Goal: Task Accomplishment & Management: Use online tool/utility

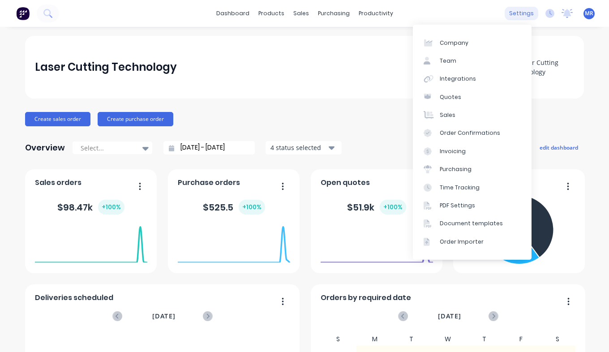
click at [520, 10] on div "settings" at bounding box center [521, 13] width 34 height 13
click at [451, 77] on div "Integrations" at bounding box center [457, 79] width 36 height 8
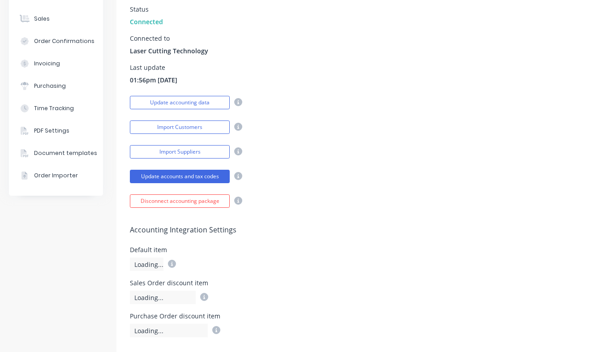
scroll to position [129, 0]
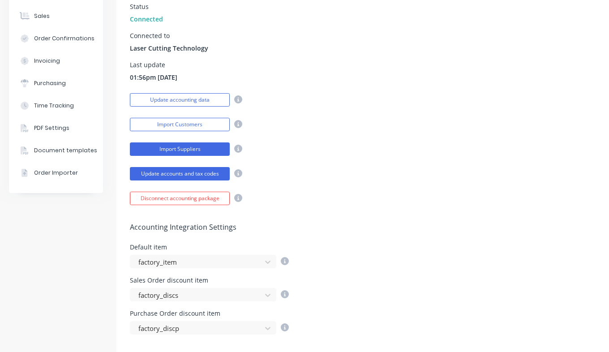
click at [186, 153] on button "Import Suppliers" at bounding box center [180, 148] width 100 height 13
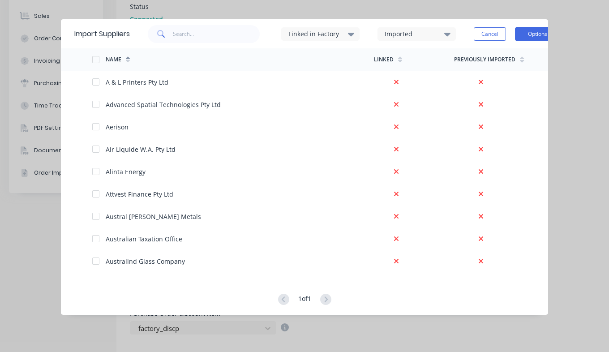
click at [537, 34] on button "Options" at bounding box center [537, 34] width 45 height 14
click at [519, 80] on div "Import all suppliers" at bounding box center [516, 78] width 69 height 13
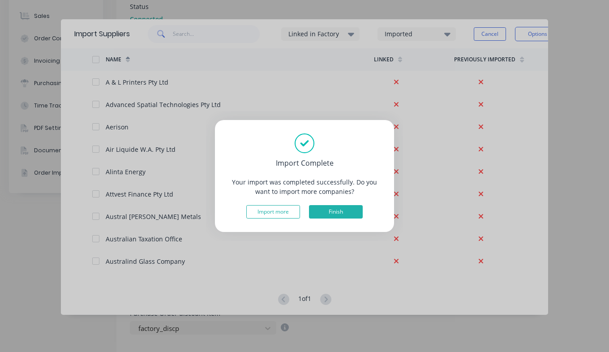
click at [338, 209] on button "Finish" at bounding box center [336, 211] width 54 height 13
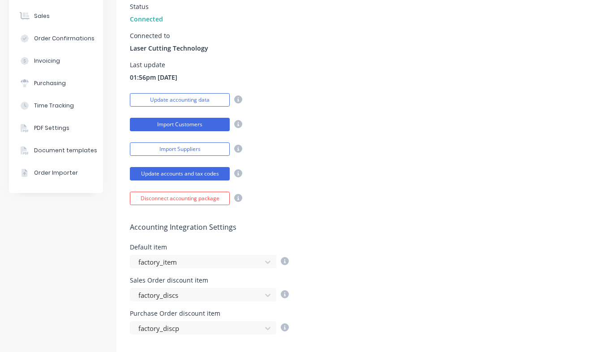
click at [172, 123] on button "Import Customers" at bounding box center [180, 124] width 100 height 13
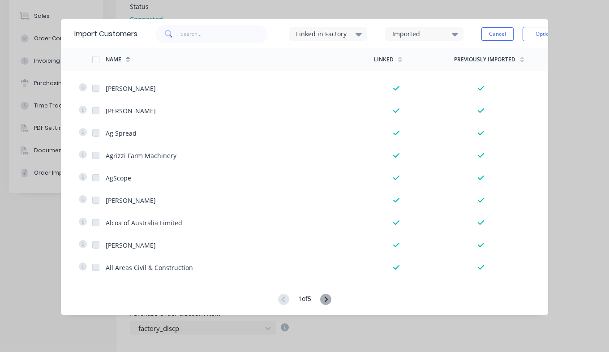
scroll to position [0, 0]
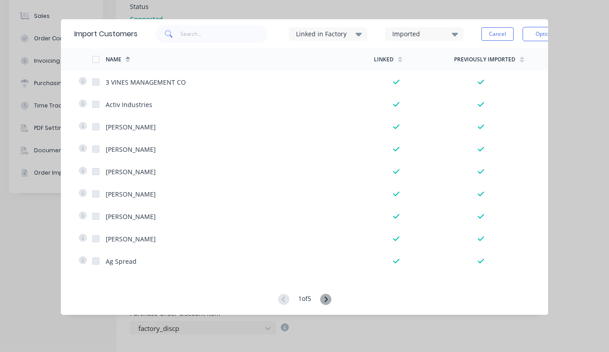
click at [377, 13] on div "Import Customers Linked in Factory Imported Cancel Options Name Linked Previous…" at bounding box center [304, 176] width 609 height 352
